Goal: Task Accomplishment & Management: Use online tool/utility

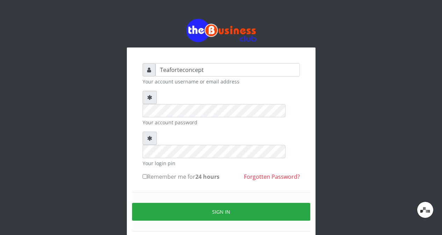
type input "Teaforteconcept"
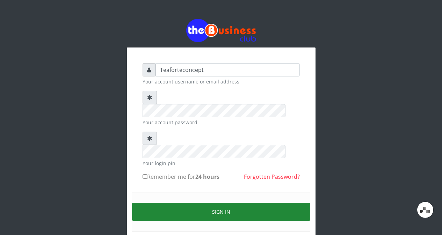
click at [233, 203] on button "Sign in" at bounding box center [221, 212] width 178 height 18
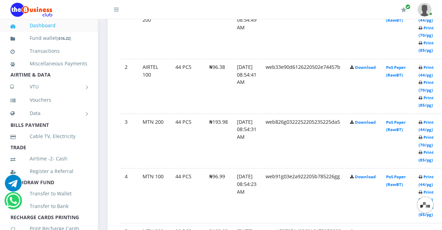
scroll to position [441, 1]
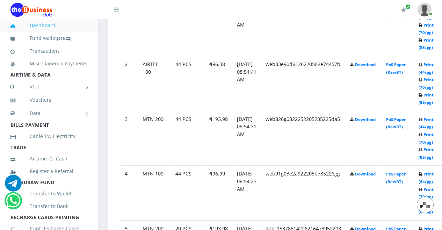
click at [434, 110] on td "Print (44/pg) Print (70/pg) Print (85/pg)" at bounding box center [430, 83] width 30 height 54
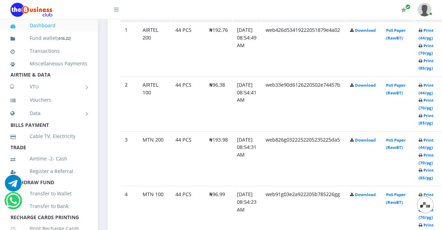
scroll to position [413, 1]
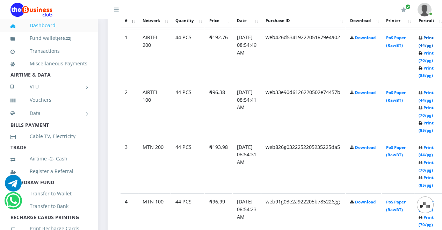
click at [434, 41] on link "Print (44/pg)" at bounding box center [426, 41] width 15 height 13
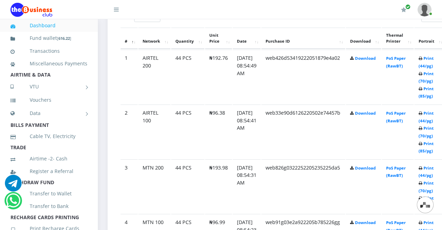
click at [436, 119] on td "Print (44/pg) Print (70/pg) Print (85/pg)" at bounding box center [430, 132] width 30 height 54
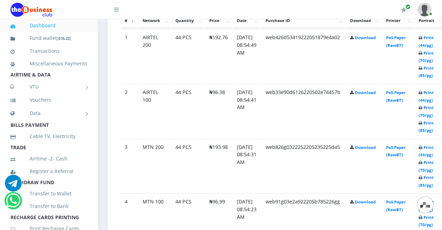
click at [423, 94] on icon at bounding box center [421, 93] width 4 height 4
click at [434, 103] on link "Print (44/pg)" at bounding box center [426, 96] width 15 height 13
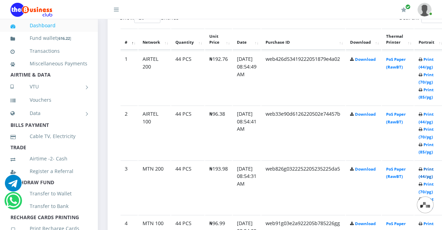
click at [434, 176] on link "Print (44/pg)" at bounding box center [426, 172] width 15 height 13
